Goal: Task Accomplishment & Management: Manage account settings

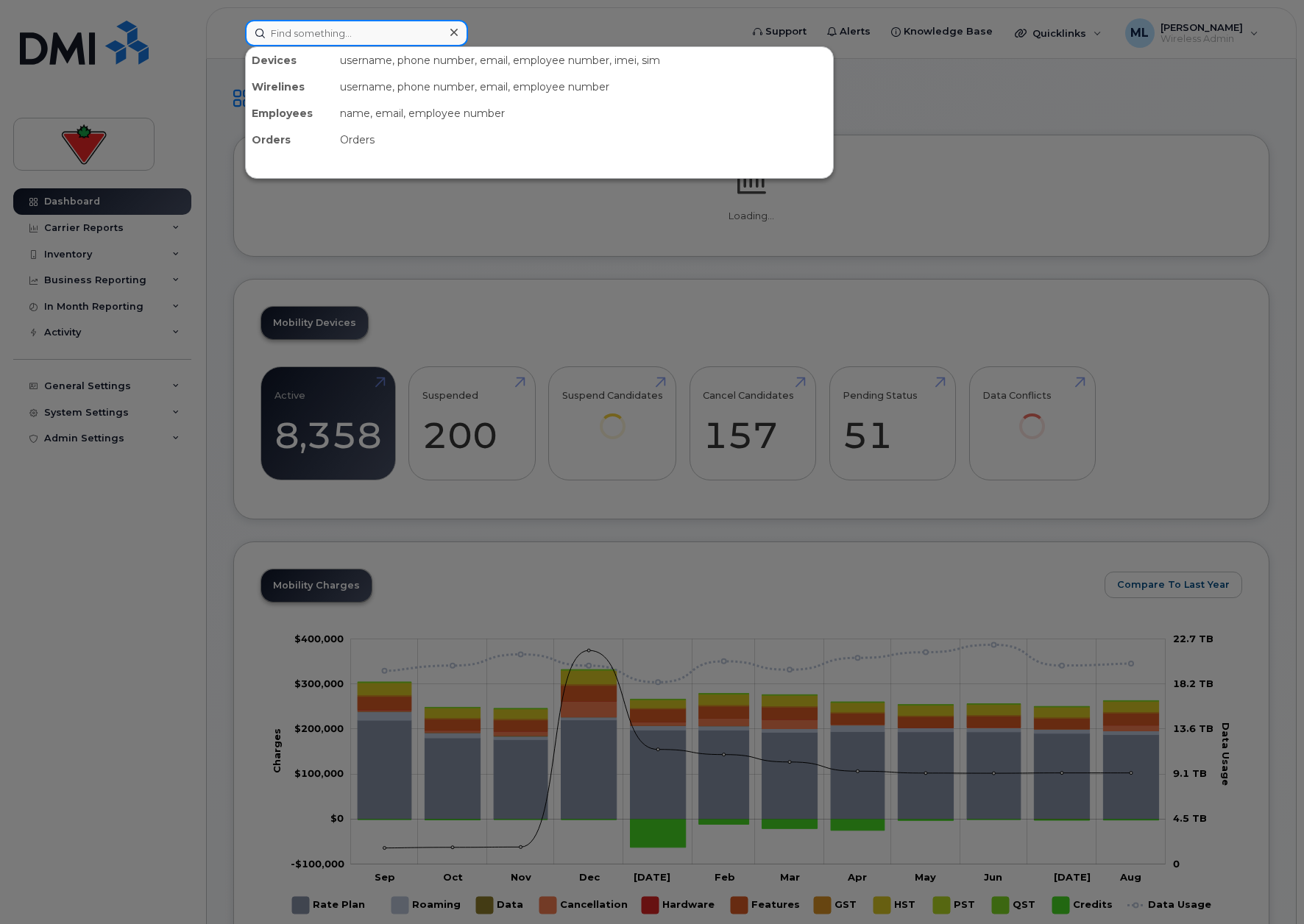
click at [302, 31] on input at bounding box center [356, 32] width 223 height 27
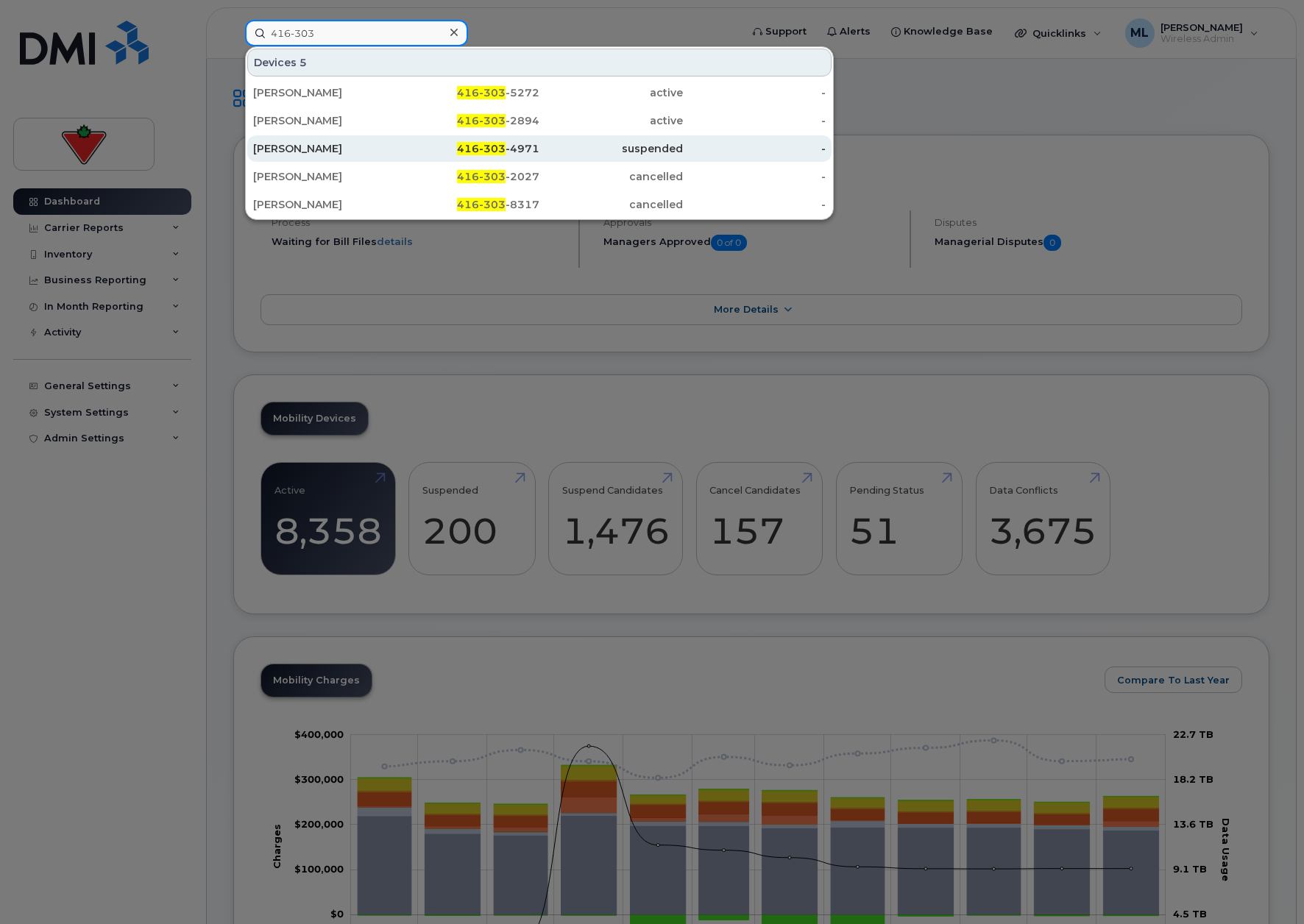
type input "416-303"
click at [337, 145] on div "[PERSON_NAME]" at bounding box center [325, 149] width 144 height 15
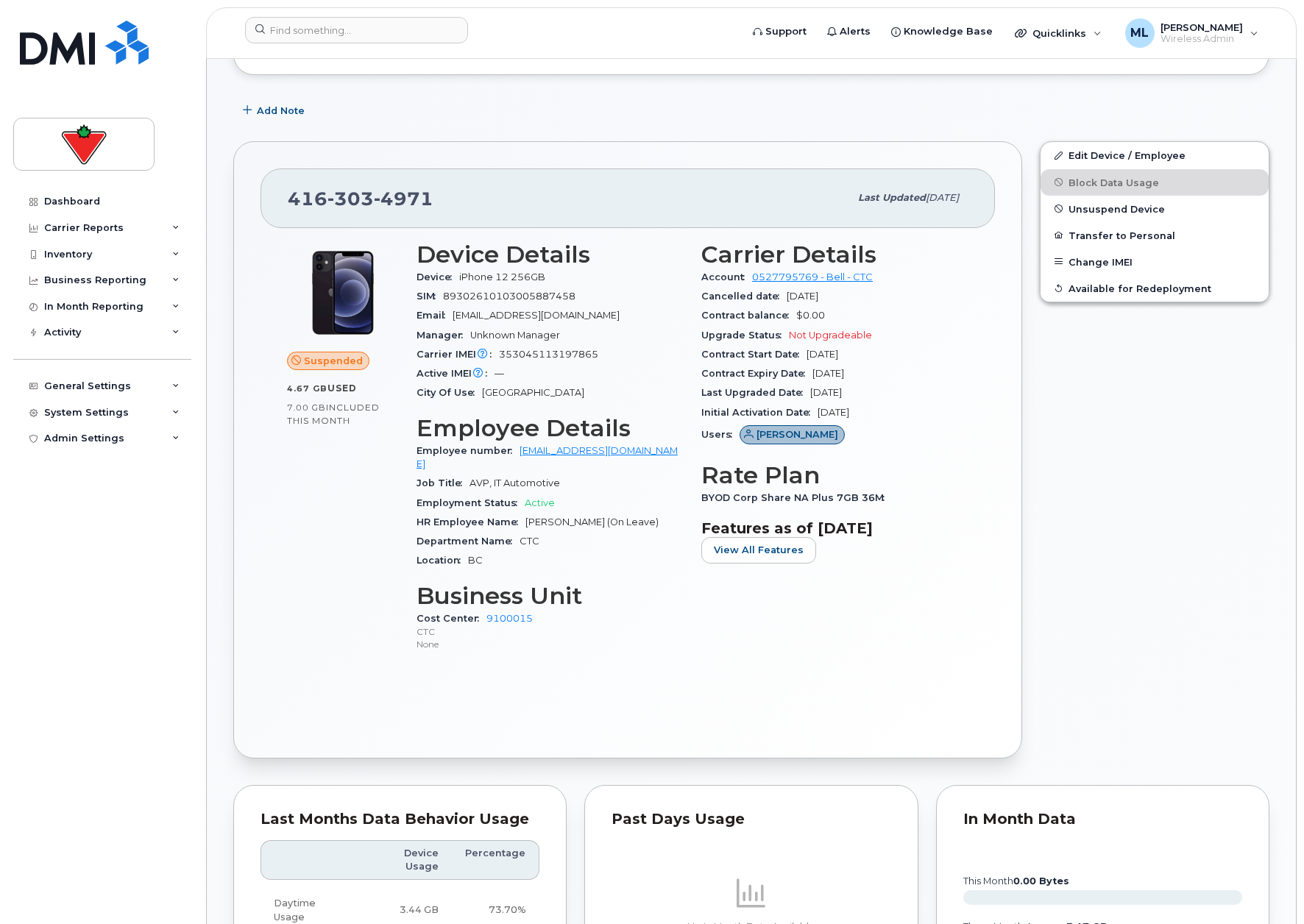
scroll to position [294, 0]
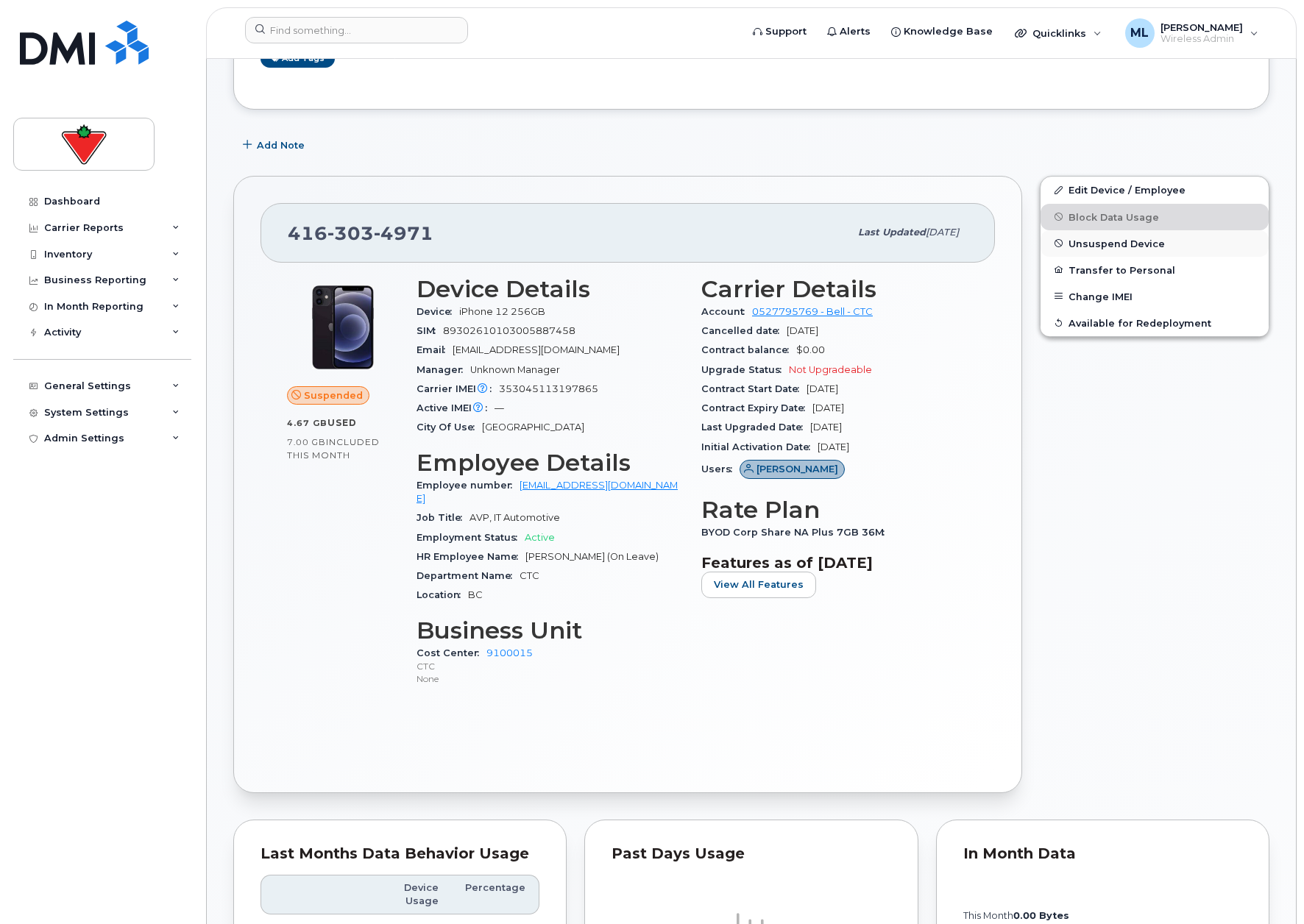
click at [1111, 240] on span "Unsuspend Device" at bounding box center [1117, 242] width 96 height 11
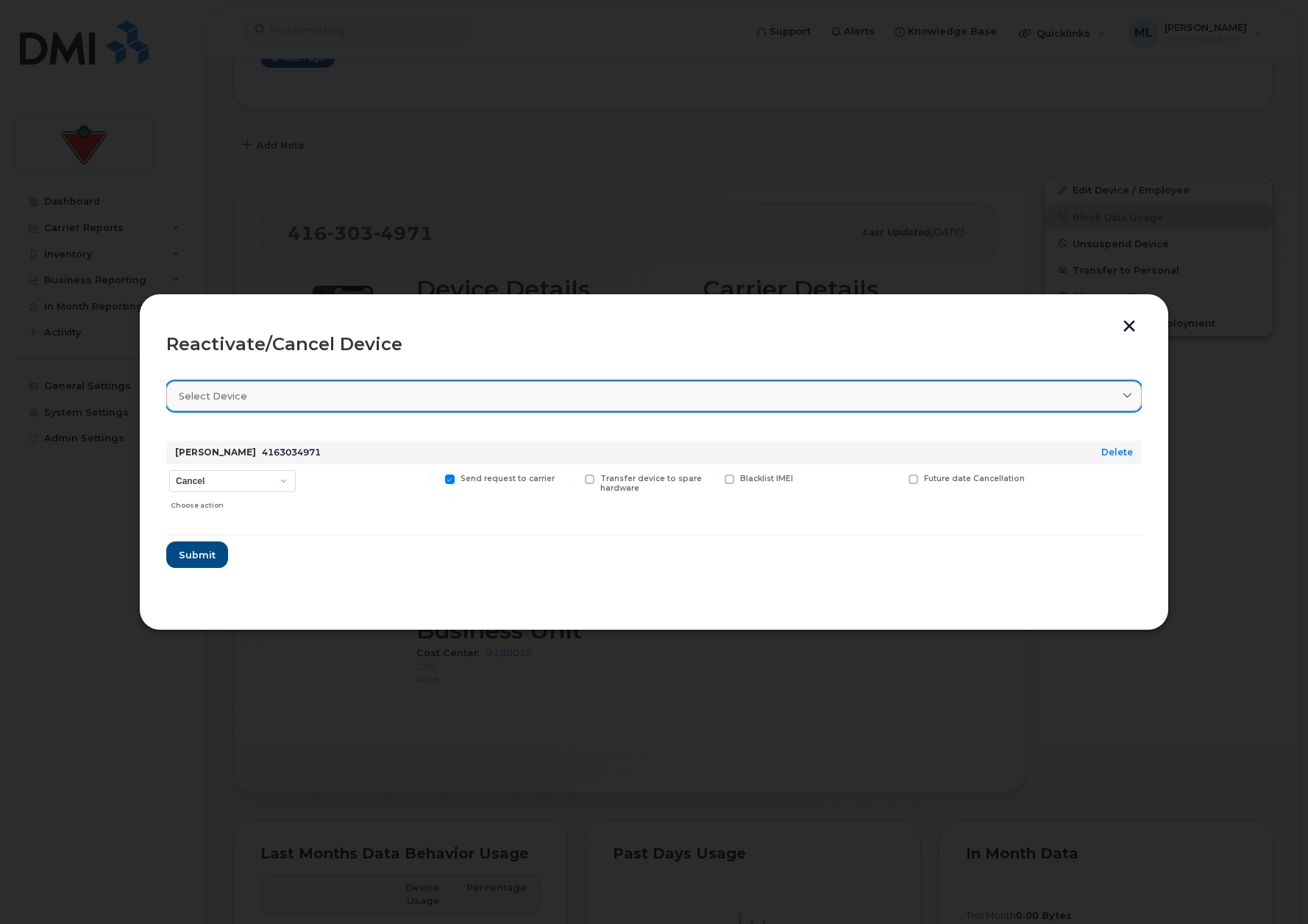
click at [392, 388] on link "Select device" at bounding box center [654, 396] width 975 height 31
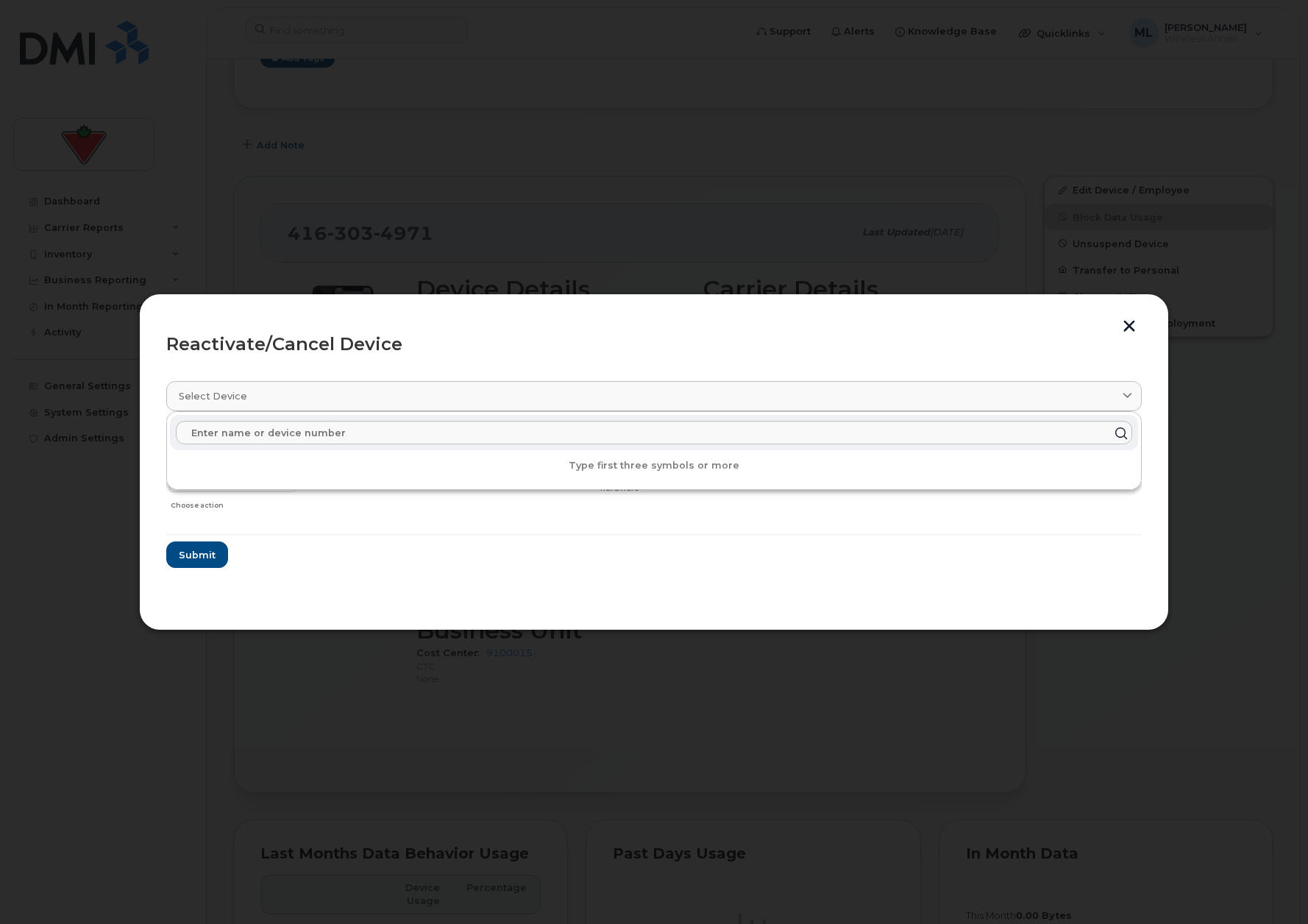
click at [375, 366] on header "Reactivate/Cancel Device" at bounding box center [654, 344] width 975 height 47
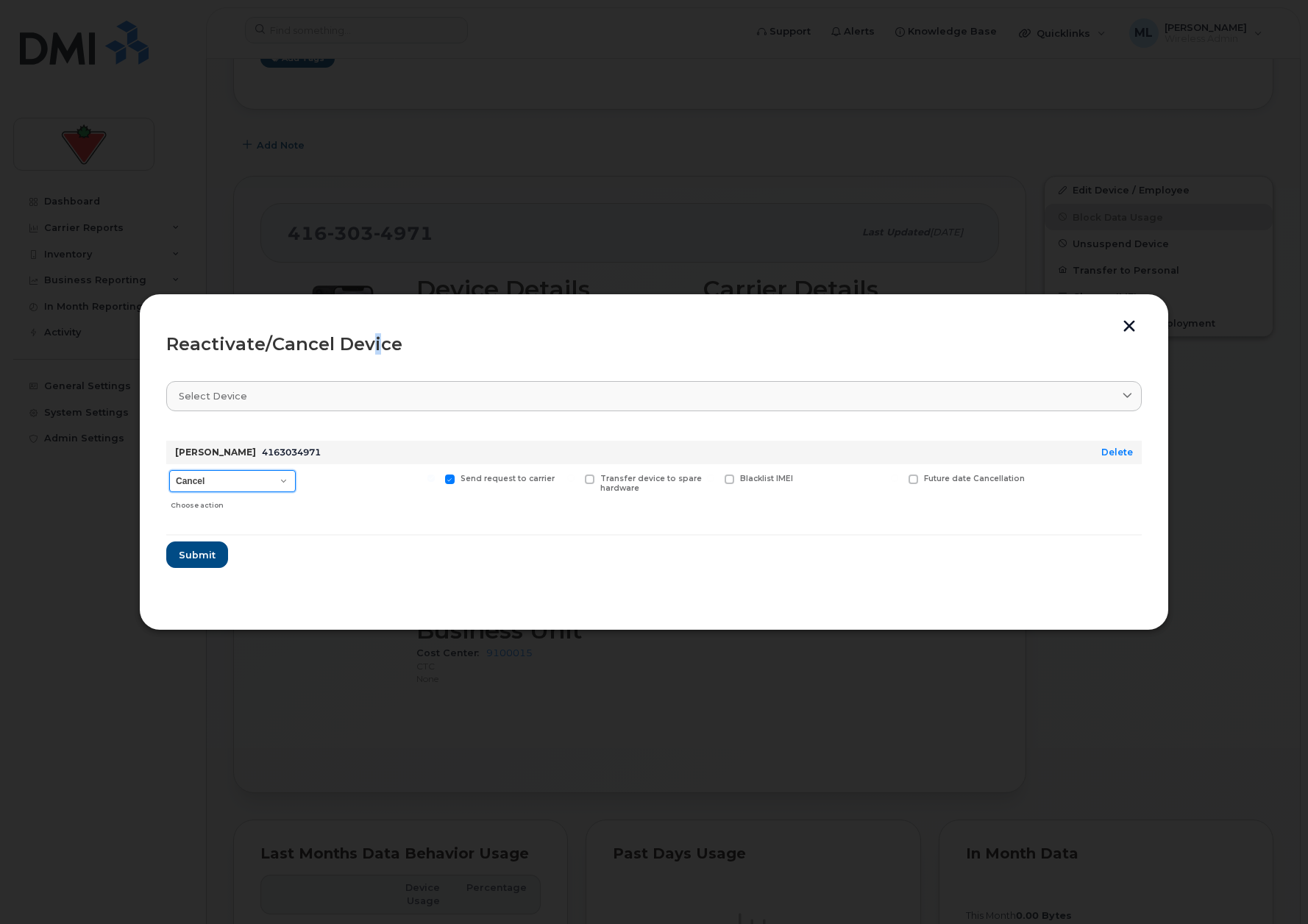
click at [275, 476] on select "Cancel Suspend - Extend Suspension Reactivate" at bounding box center [232, 481] width 127 height 22
select select "[object Object]"
click at [169, 470] on select "Cancel Suspend - Extend Suspension Reactivate" at bounding box center [232, 481] width 127 height 22
click at [197, 555] on span "Submit" at bounding box center [196, 555] width 36 height 14
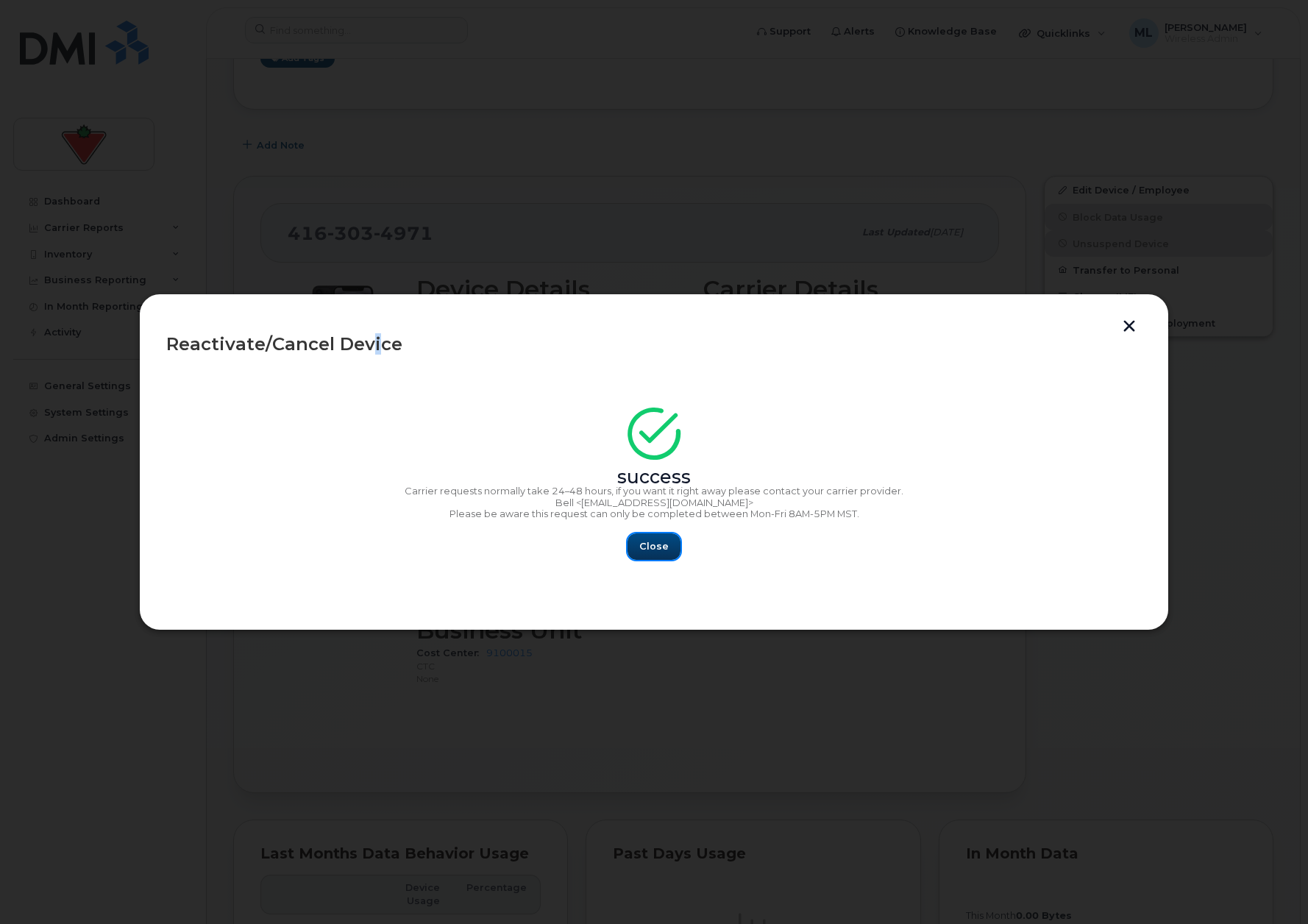
click at [654, 545] on span "Close" at bounding box center [654, 546] width 30 height 14
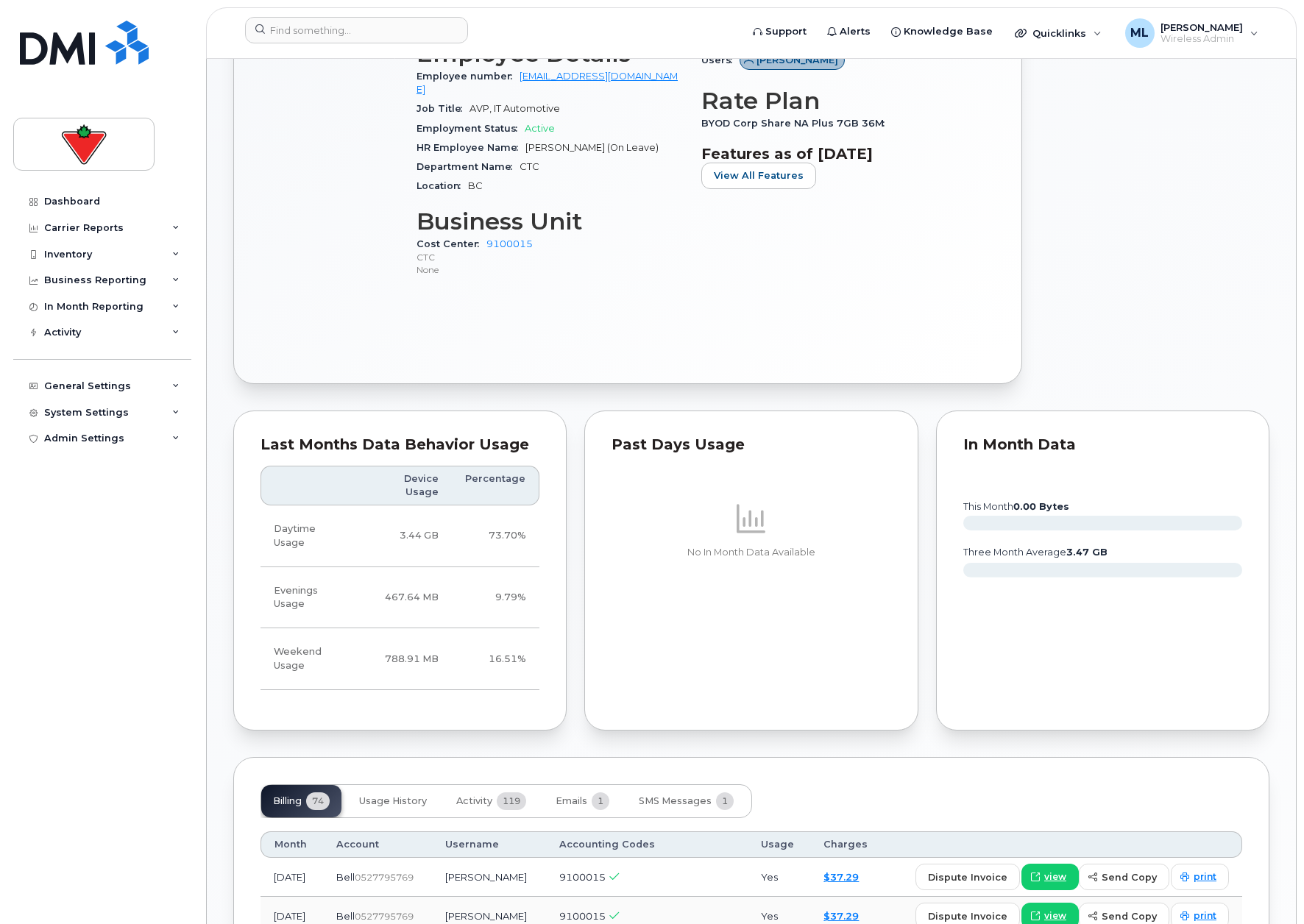
scroll to position [736, 0]
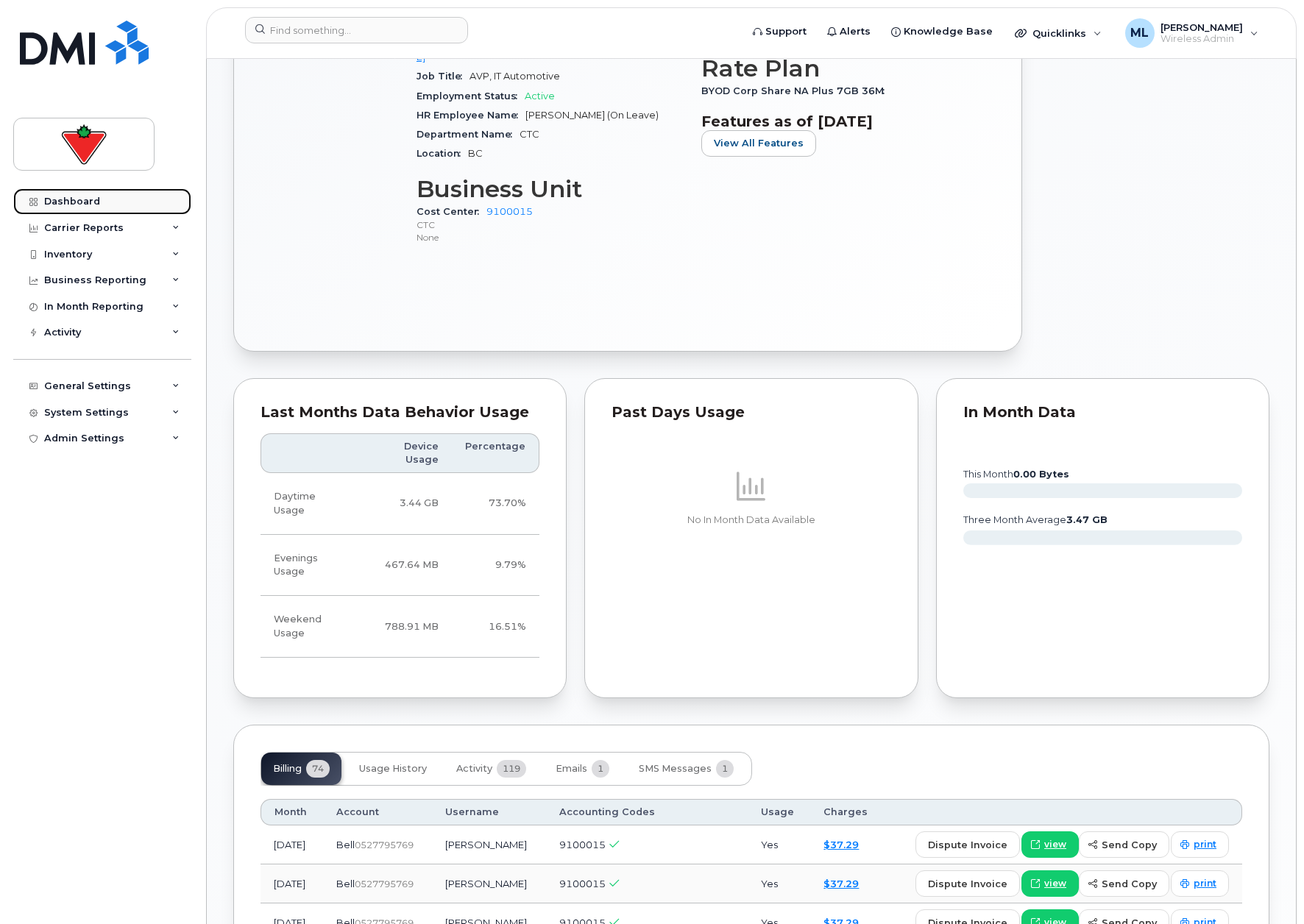
click at [75, 197] on div "Dashboard" at bounding box center [72, 202] width 56 height 12
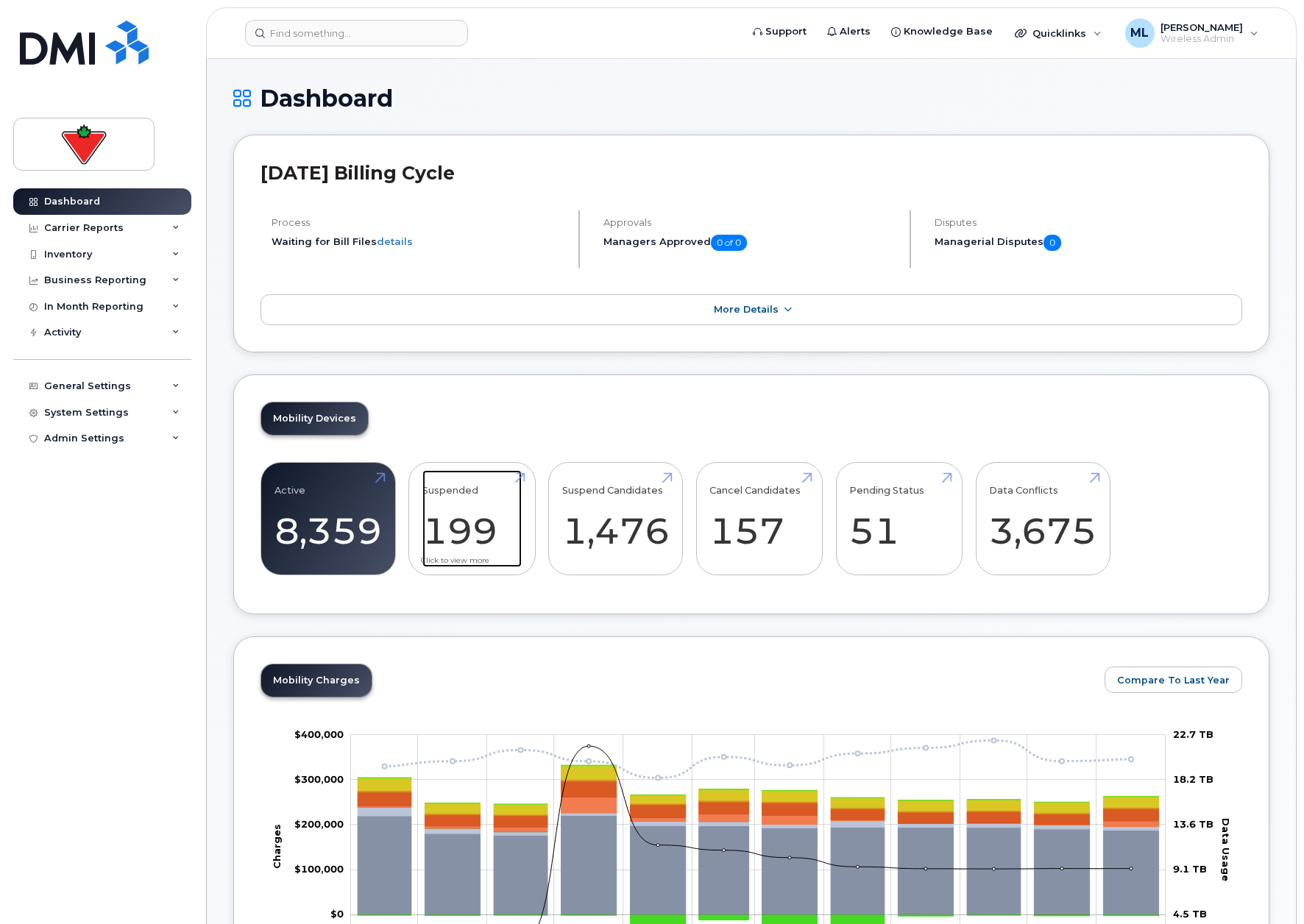
click at [471, 555] on link "Suspended 199 43%" at bounding box center [471, 519] width 99 height 97
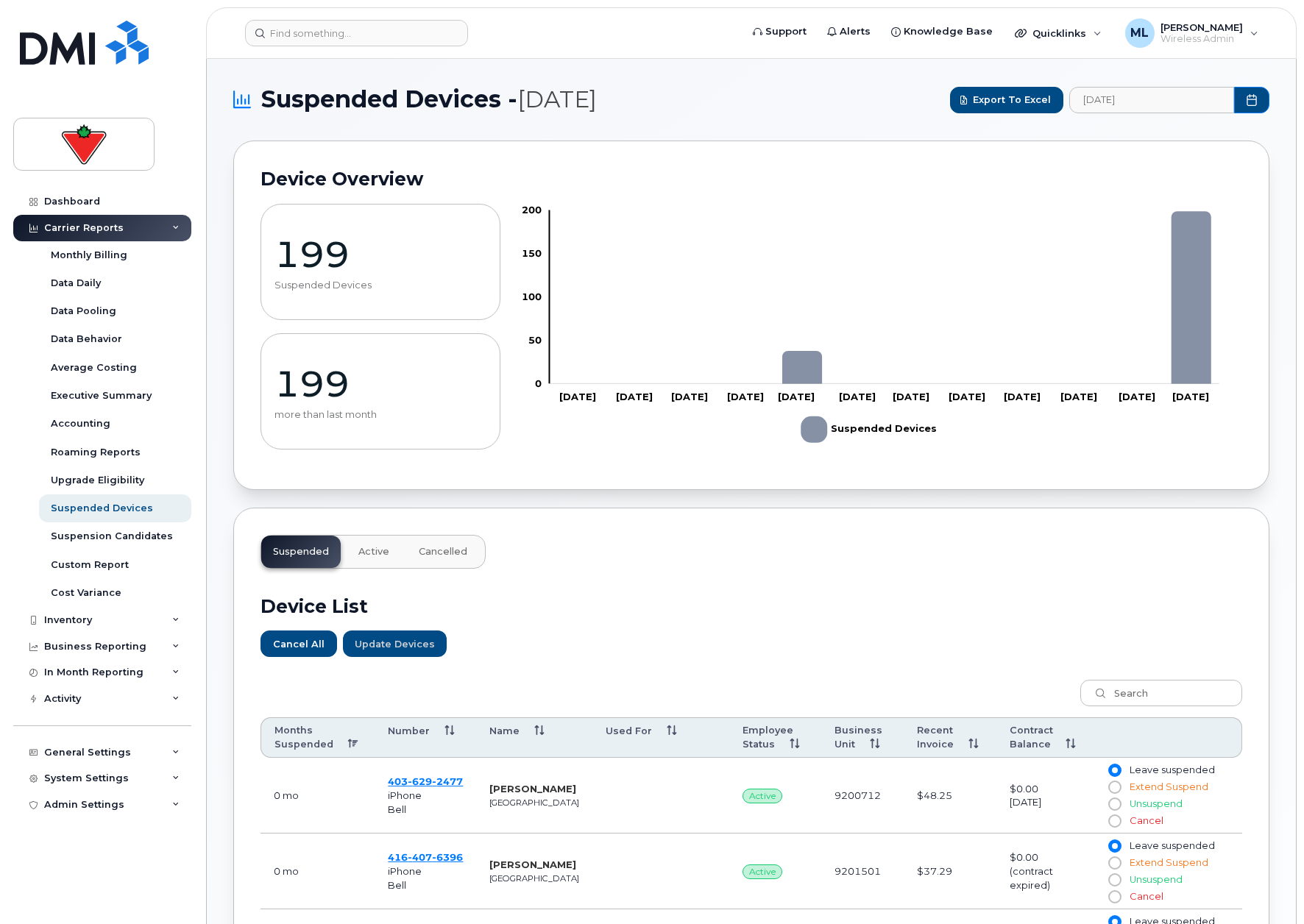
click at [8, 858] on div "Dashboard Carrier Reports Monthly Billing Data Daily Data Pooling Data Behavior…" at bounding box center [99, 462] width 200 height 924
